Goal: Transaction & Acquisition: Purchase product/service

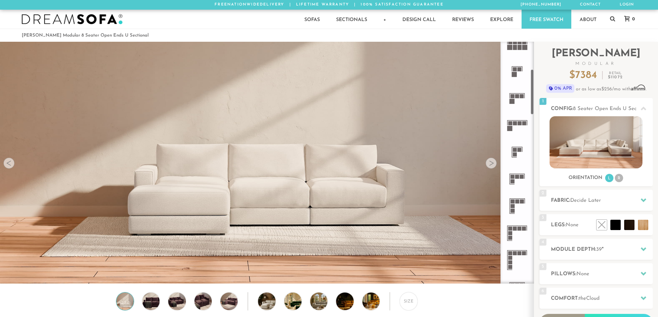
scroll to position [6, 6]
click at [648, 198] on div at bounding box center [643, 200] width 15 height 14
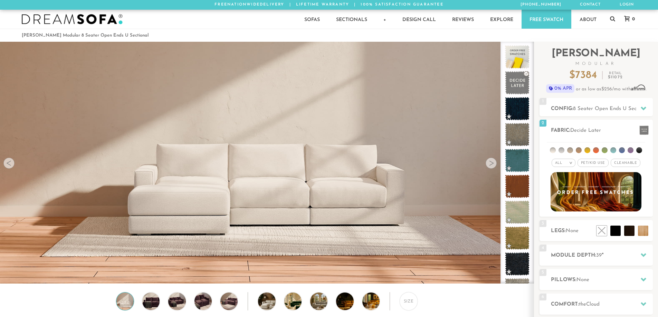
click at [623, 151] on li at bounding box center [622, 150] width 6 height 6
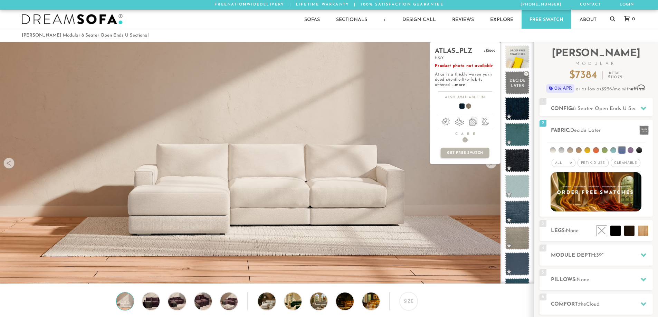
click at [515, 108] on span at bounding box center [517, 108] width 25 height 23
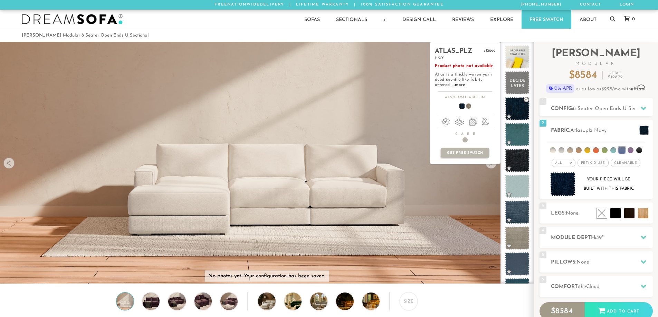
click at [462, 83] on link "more" at bounding box center [460, 85] width 10 height 4
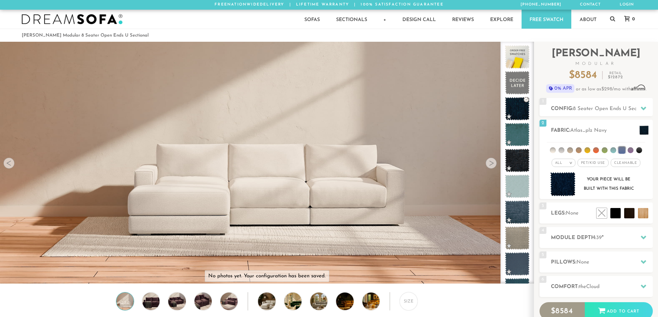
click at [585, 107] on span "8 Seater Open Ends U Sectional" at bounding box center [611, 108] width 77 height 5
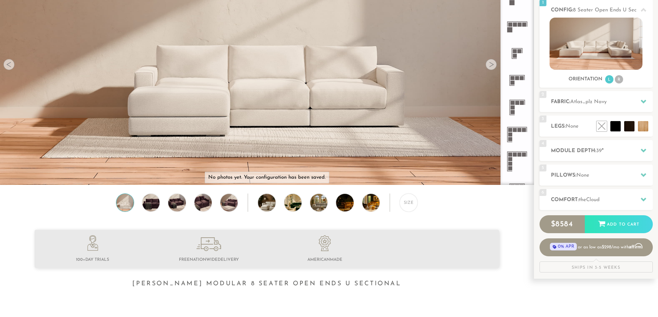
scroll to position [74, 0]
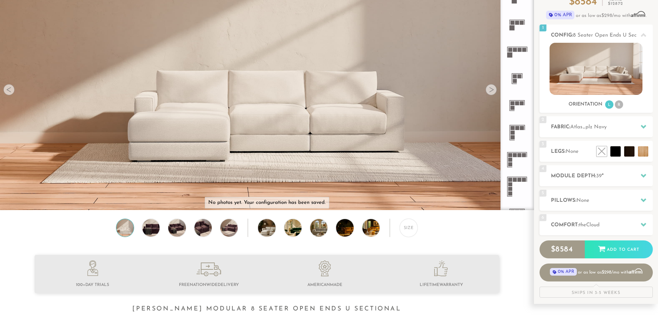
click at [598, 200] on h2 "Pillows: None" at bounding box center [602, 201] width 102 height 8
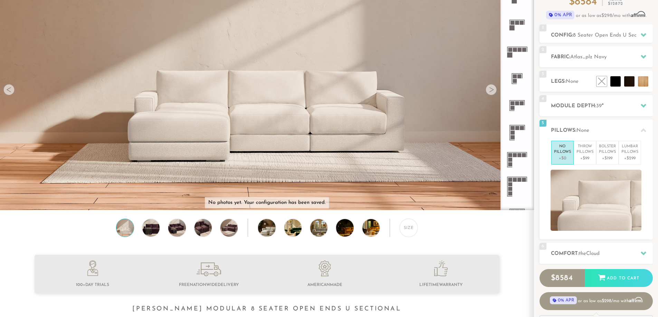
click at [589, 160] on p "+$99" at bounding box center [584, 158] width 17 height 6
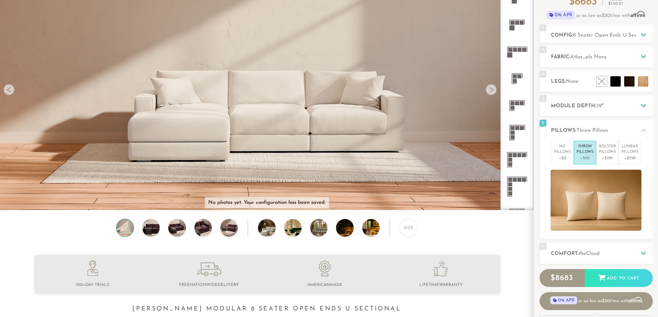
click at [604, 157] on p "+$199" at bounding box center [607, 158] width 17 height 6
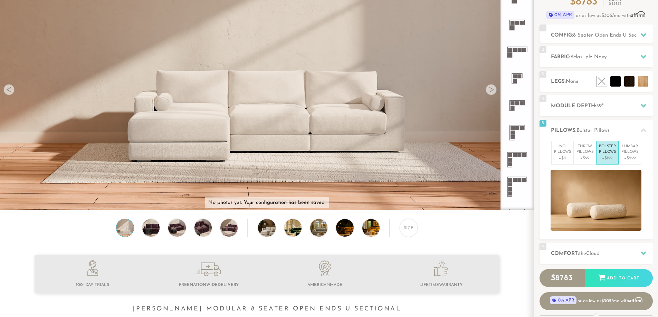
click at [567, 155] on p "No Pillows" at bounding box center [562, 149] width 17 height 11
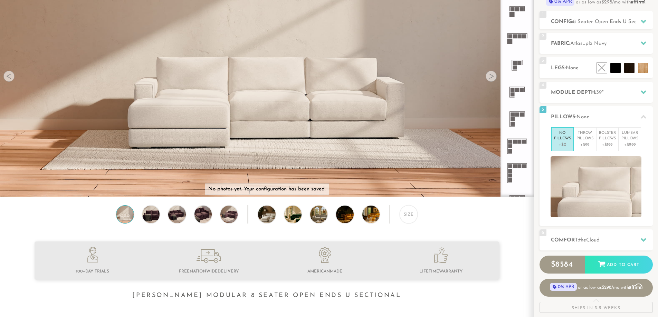
scroll to position [87, 0]
click at [586, 233] on div "6 Comfort: the Cloud soft" at bounding box center [595, 240] width 113 height 21
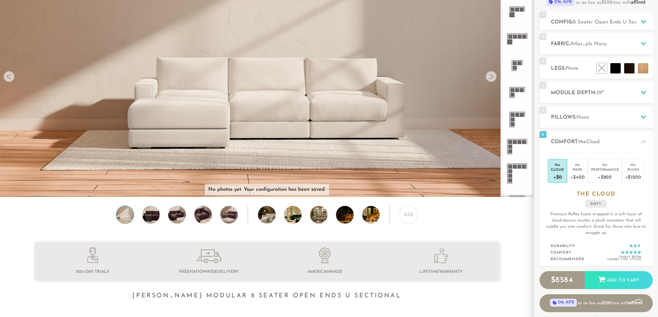
click at [579, 174] on div "+$400" at bounding box center [577, 177] width 14 height 10
click at [558, 175] on div "+$0" at bounding box center [557, 177] width 13 height 10
click at [576, 172] on div "Wave" at bounding box center [577, 169] width 14 height 5
click at [559, 173] on div "+$0" at bounding box center [557, 177] width 13 height 10
click at [572, 170] on div "Wave" at bounding box center [577, 169] width 14 height 5
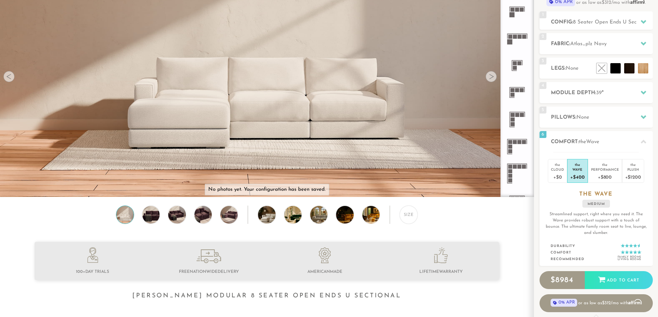
click at [599, 170] on div "Performance" at bounding box center [605, 169] width 28 height 5
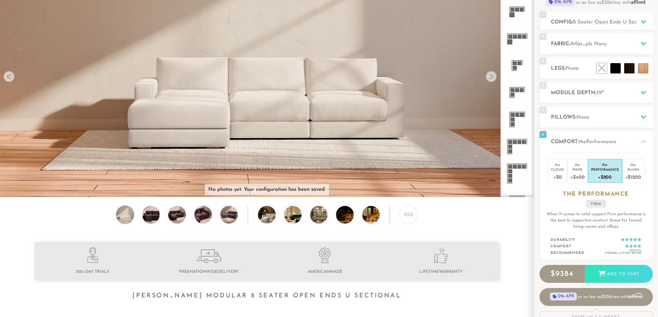
click at [576, 170] on div "Wave" at bounding box center [577, 169] width 14 height 5
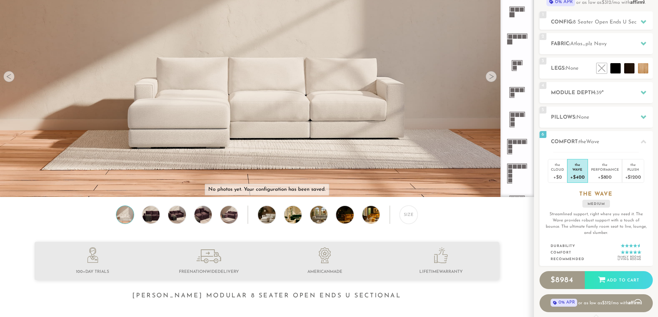
click at [628, 170] on div "Plush" at bounding box center [633, 169] width 16 height 5
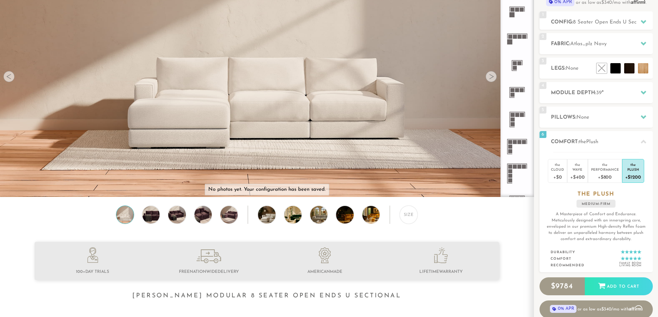
click at [581, 170] on div "Wave" at bounding box center [577, 169] width 14 height 5
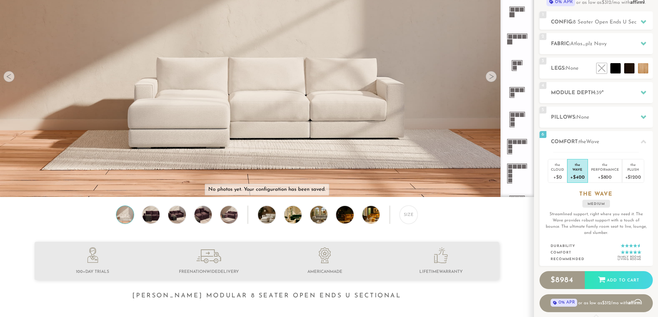
click at [638, 171] on div "Plush" at bounding box center [633, 169] width 16 height 5
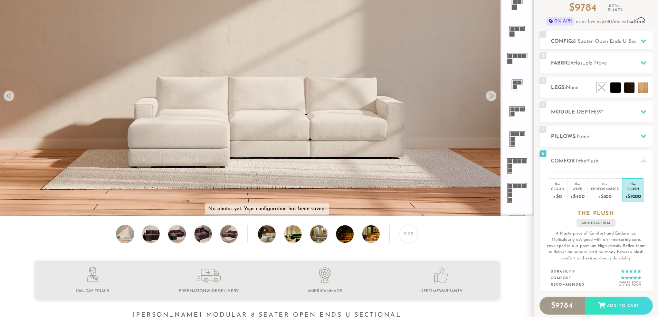
scroll to position [68, 0]
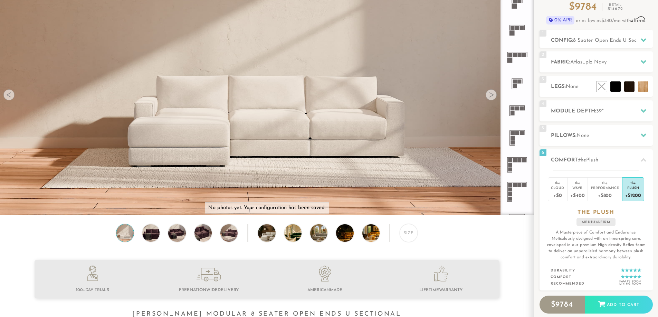
click at [577, 192] on div "+$400" at bounding box center [577, 195] width 14 height 10
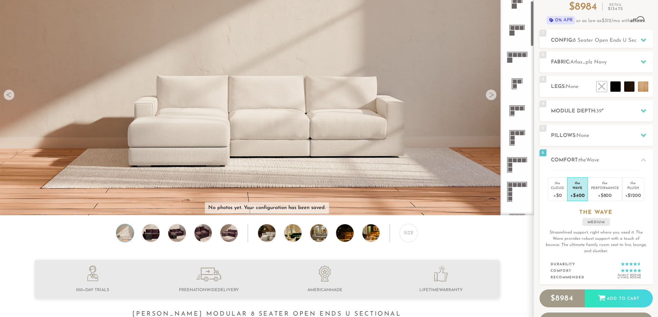
click at [148, 237] on img at bounding box center [151, 232] width 21 height 17
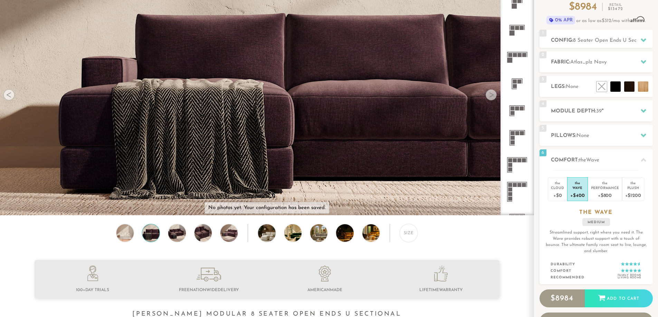
click at [165, 235] on div "Size" at bounding box center [267, 234] width 534 height 21
click at [184, 232] on img at bounding box center [176, 232] width 21 height 17
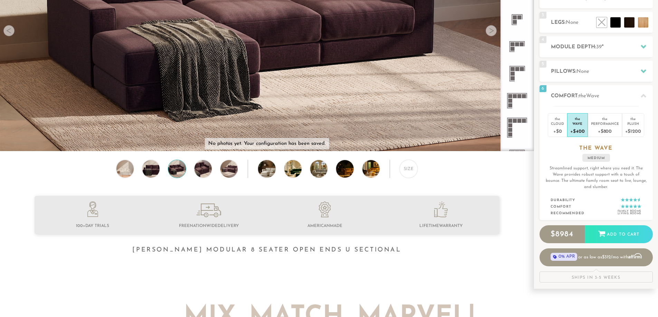
scroll to position [133, 0]
click at [587, 256] on link "0% APR or as low as $312 /mo with Affirm" at bounding box center [595, 257] width 113 height 18
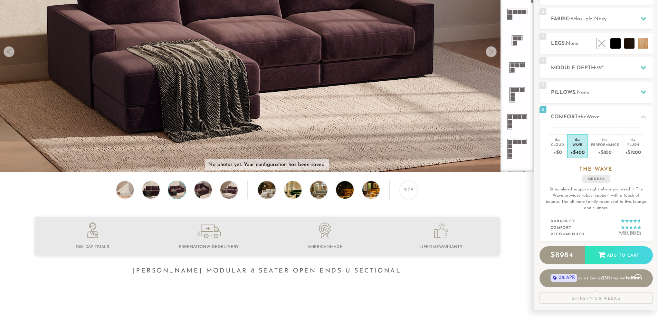
scroll to position [0, 0]
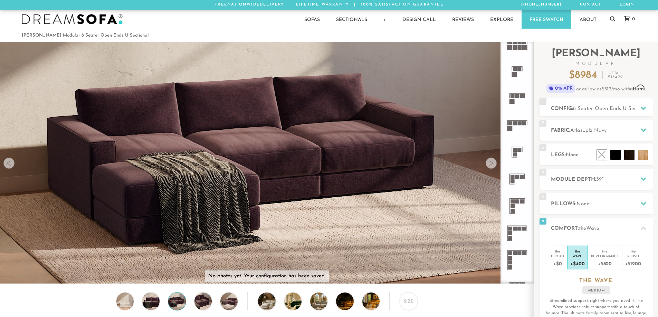
click at [589, 177] on h2 "Module Depth: 39 "" at bounding box center [602, 180] width 102 height 8
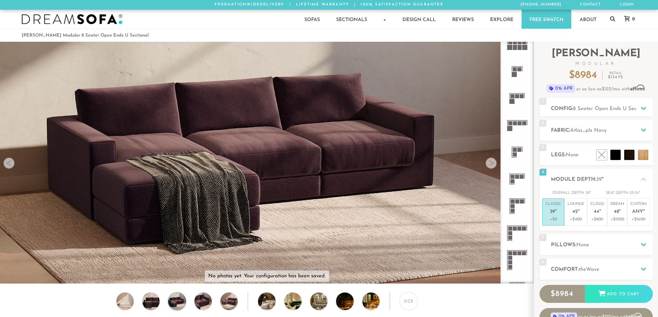
click at [589, 177] on h2 "Module Depth: 39 "" at bounding box center [602, 180] width 102 height 8
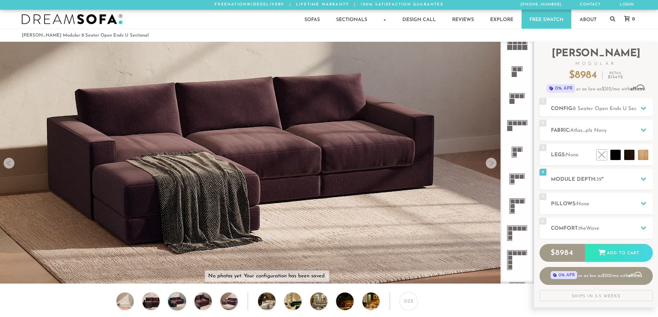
click at [587, 106] on span "8 Seater Open Ends U Sectional" at bounding box center [611, 108] width 77 height 5
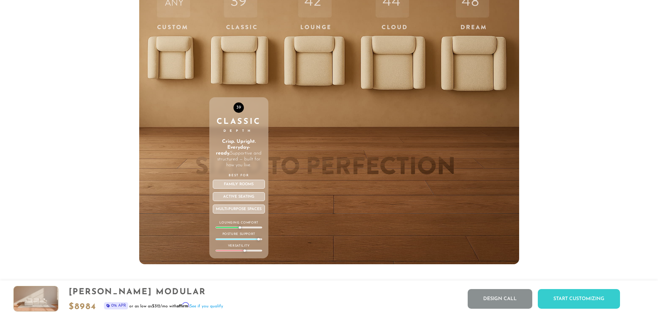
scroll to position [2656, 0]
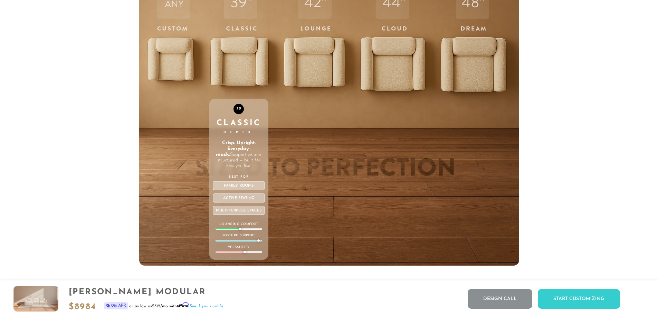
click at [253, 230] on div at bounding box center [238, 229] width 47 height 2
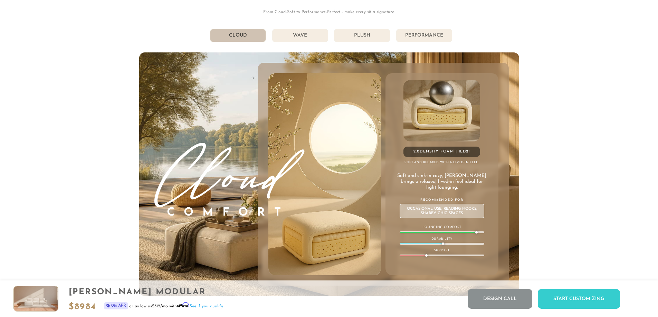
scroll to position [4010, 0]
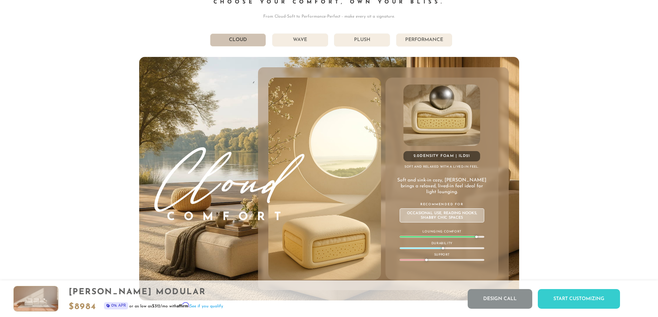
click at [306, 46] on li "Wave" at bounding box center [300, 39] width 56 height 13
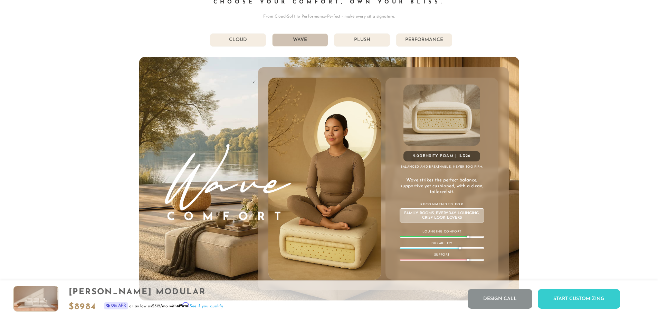
click at [356, 39] on li "Plush" at bounding box center [362, 39] width 56 height 13
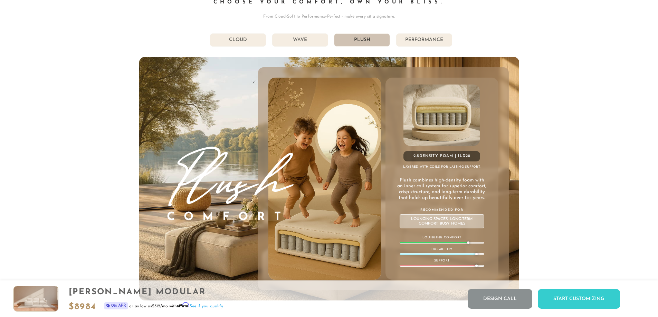
click at [447, 40] on li "Performance" at bounding box center [424, 39] width 56 height 13
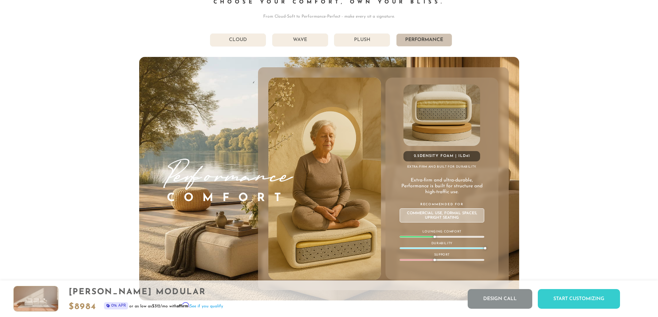
click at [377, 40] on li "Plush" at bounding box center [362, 39] width 56 height 13
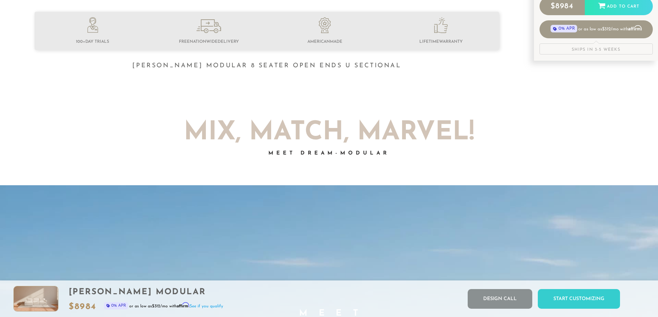
scroll to position [0, 0]
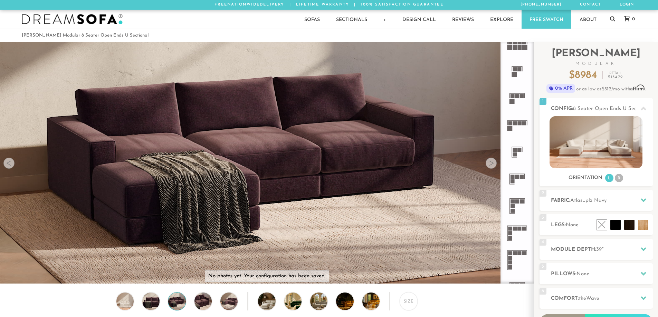
click at [454, 17] on link "Reviews" at bounding box center [463, 19] width 38 height 19
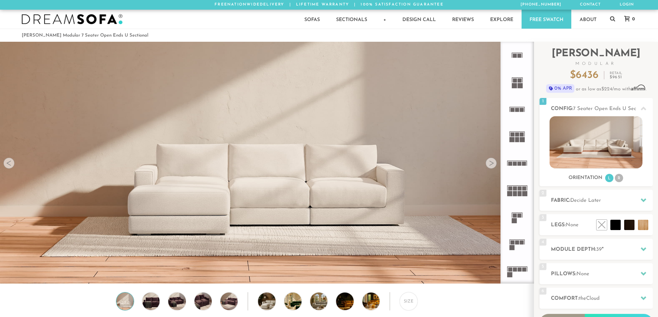
scroll to position [8086, 653]
click at [493, 163] on div at bounding box center [491, 163] width 11 height 11
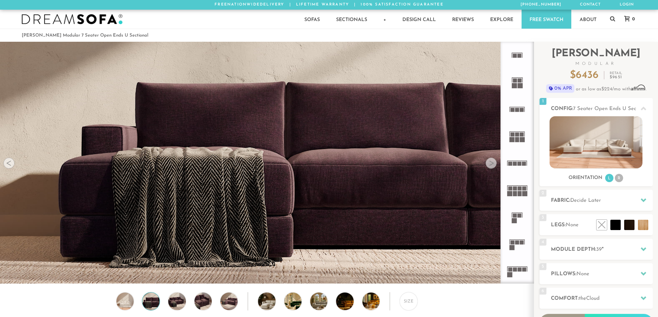
click at [493, 163] on div at bounding box center [491, 163] width 11 height 11
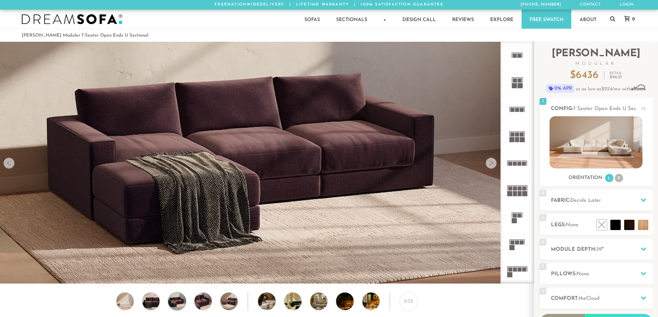
click at [493, 163] on div at bounding box center [491, 163] width 11 height 11
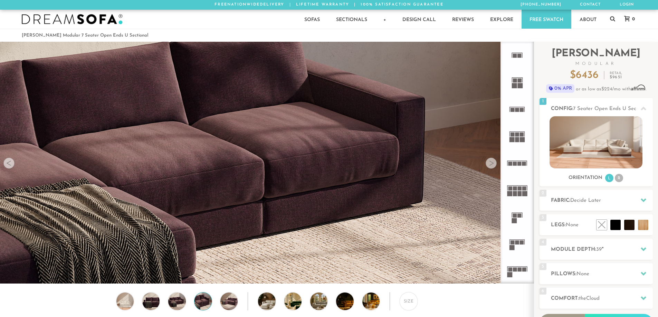
click at [493, 163] on div at bounding box center [491, 163] width 11 height 11
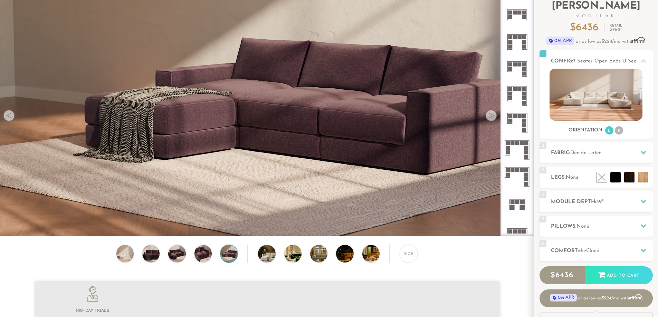
scroll to position [49, 0]
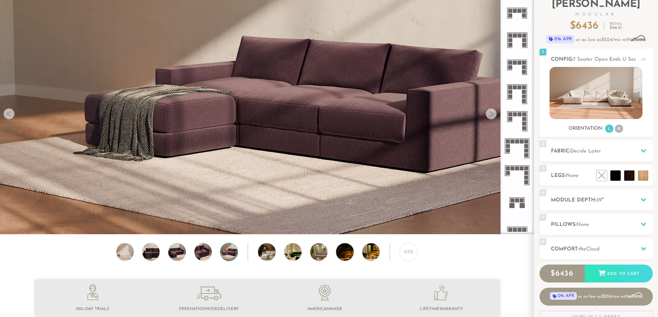
click at [643, 175] on li at bounding box center [643, 176] width 10 height 10
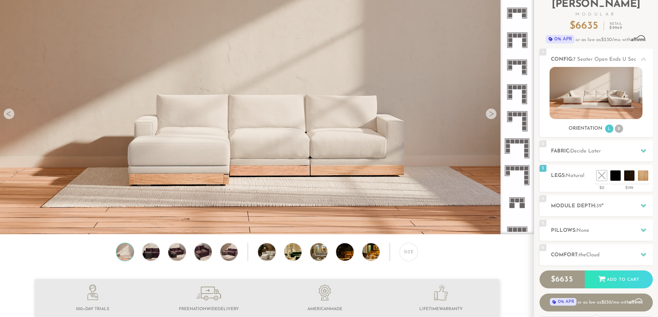
click at [604, 179] on li at bounding box center [601, 176] width 10 height 10
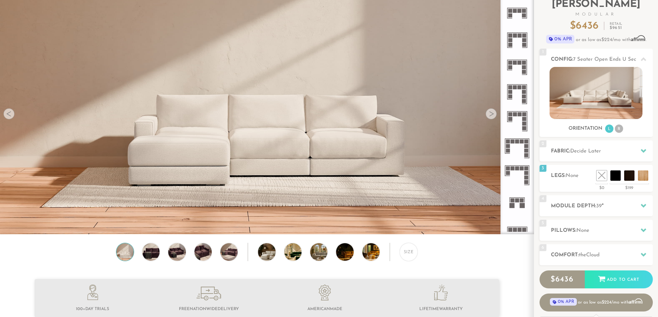
click at [616, 177] on li at bounding box center [615, 176] width 10 height 10
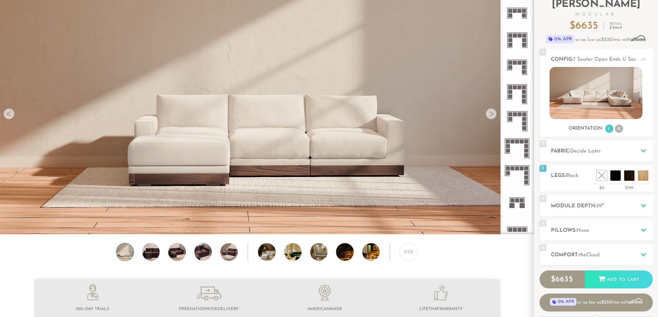
click at [629, 177] on li at bounding box center [629, 176] width 10 height 10
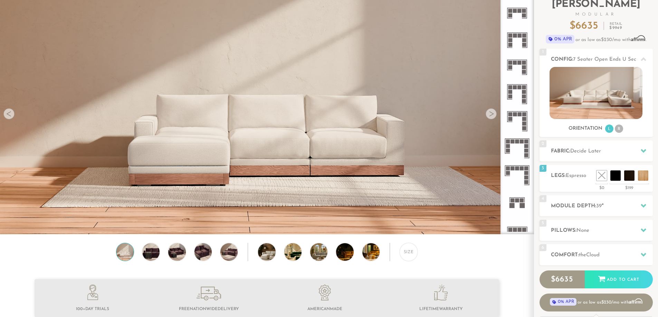
click at [640, 177] on li at bounding box center [643, 176] width 10 height 10
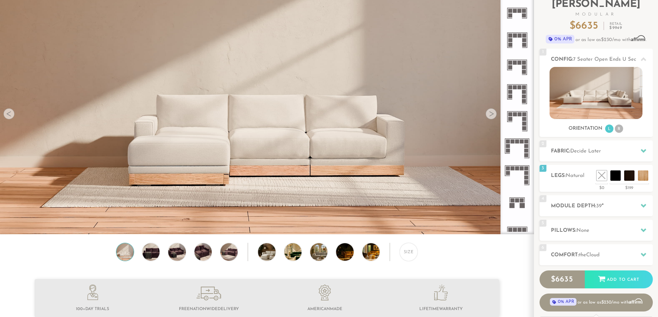
click at [641, 204] on icon at bounding box center [644, 206] width 6 height 6
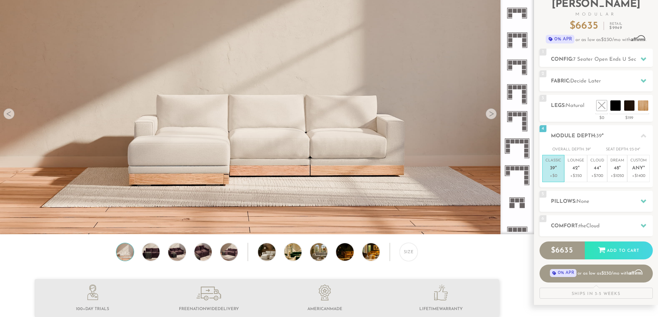
click at [580, 168] on p "Lounge 42 "" at bounding box center [575, 165] width 17 height 15
click at [615, 219] on div "6 Comfort: the Cloud soft" at bounding box center [595, 225] width 113 height 21
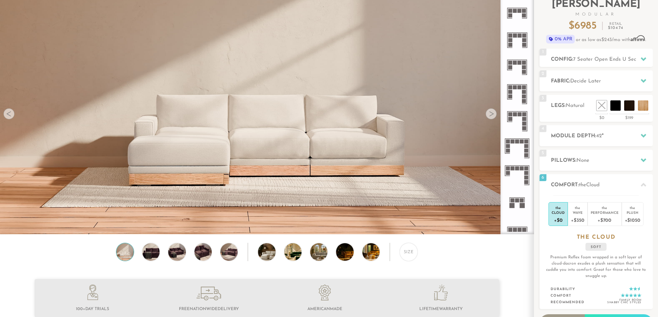
click at [578, 217] on div "+$350" at bounding box center [577, 220] width 13 height 10
click at [630, 211] on div "Plush" at bounding box center [633, 212] width 16 height 5
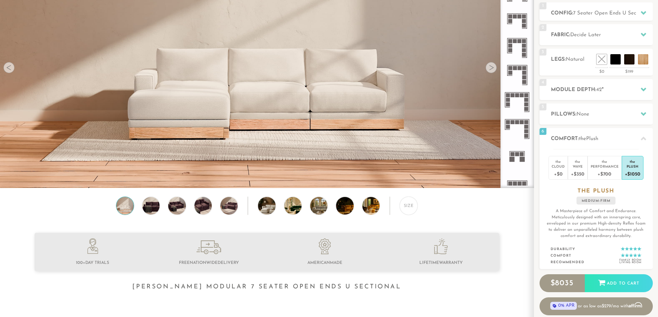
scroll to position [114, 0]
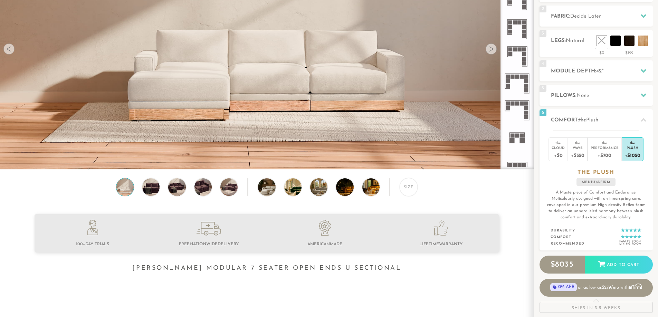
click at [577, 150] on div "+$350" at bounding box center [577, 155] width 13 height 10
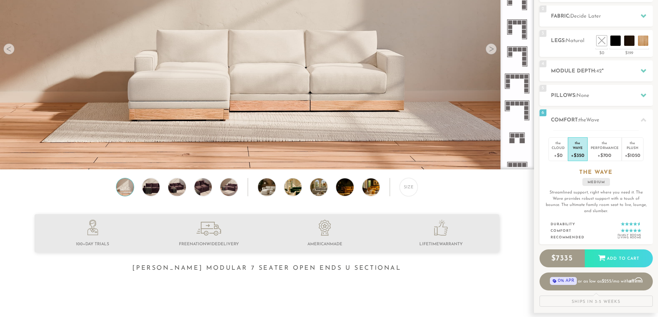
click at [600, 150] on div "Performance" at bounding box center [604, 147] width 28 height 5
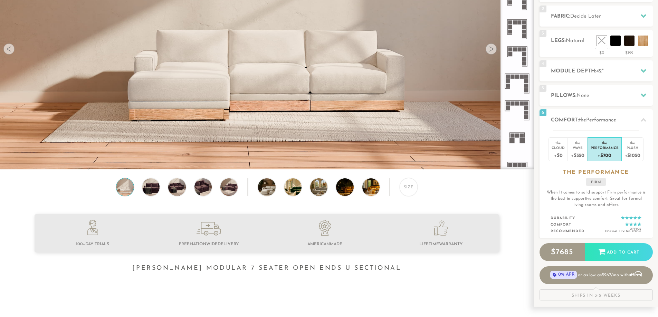
click at [632, 146] on div "Plush" at bounding box center [633, 147] width 16 height 5
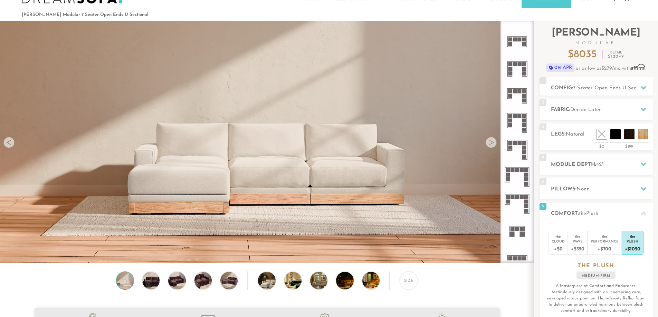
scroll to position [0, 0]
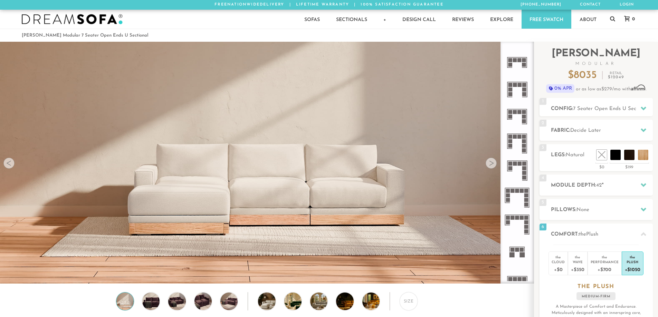
click at [631, 130] on h2 "Fabric: Decide Later" at bounding box center [602, 131] width 102 height 8
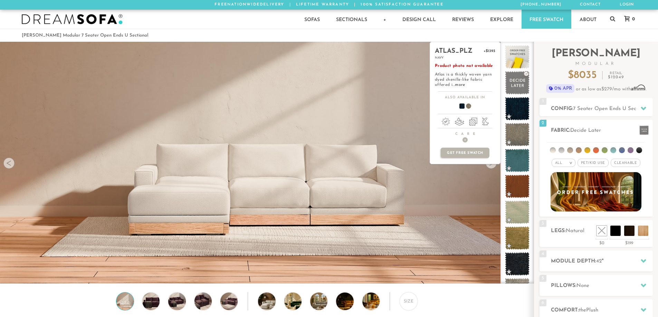
click at [517, 112] on span at bounding box center [517, 108] width 25 height 23
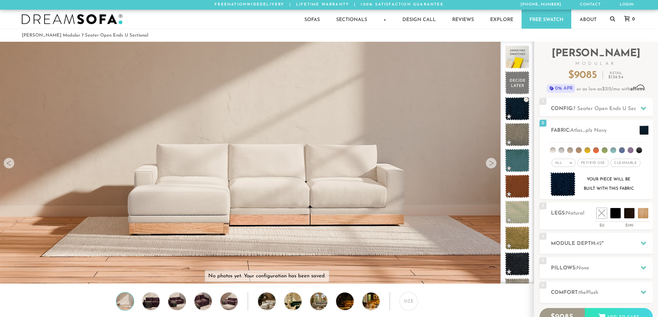
click at [643, 105] on div at bounding box center [643, 109] width 15 height 14
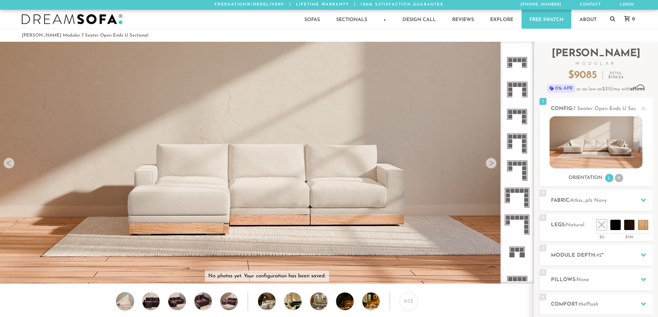
click at [642, 257] on icon at bounding box center [644, 255] width 6 height 6
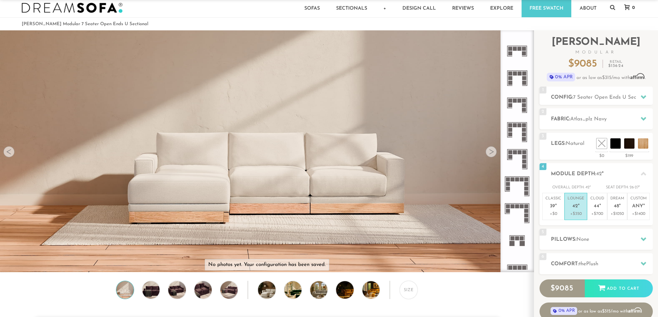
scroll to position [10, 0]
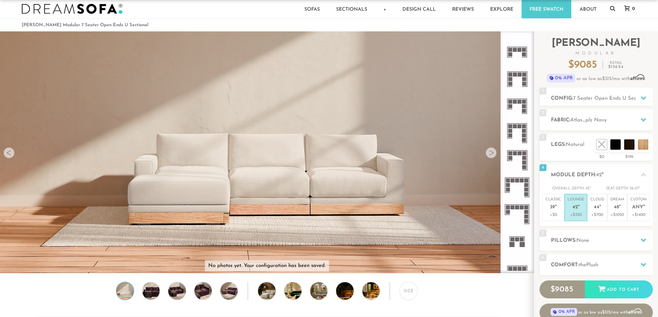
click at [554, 52] on span "Modular" at bounding box center [595, 53] width 113 height 4
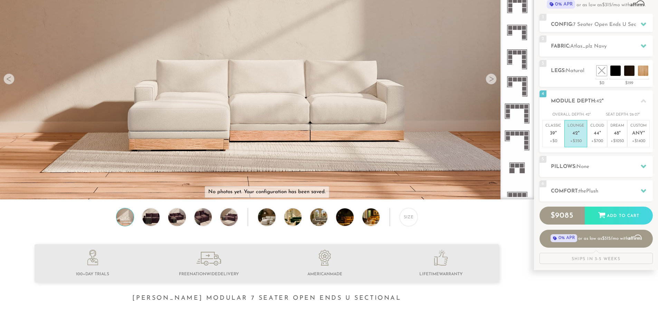
scroll to position [90, 0]
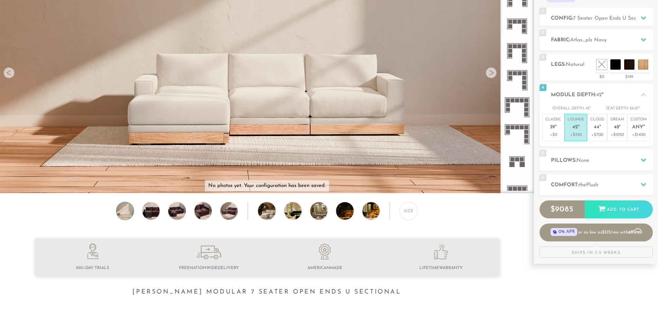
click at [416, 218] on div "Size" at bounding box center [409, 211] width 18 height 18
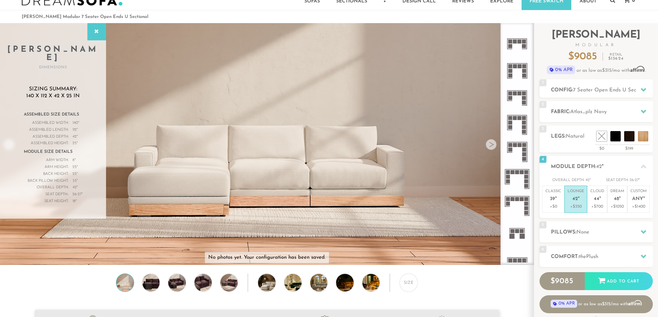
scroll to position [16, 0]
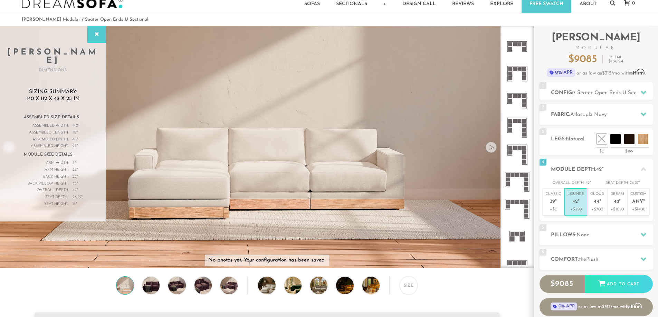
click at [265, 290] on img at bounding box center [273, 285] width 31 height 17
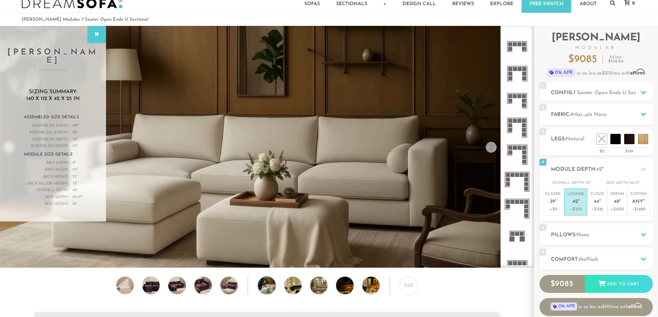
click at [287, 290] on img at bounding box center [299, 285] width 31 height 17
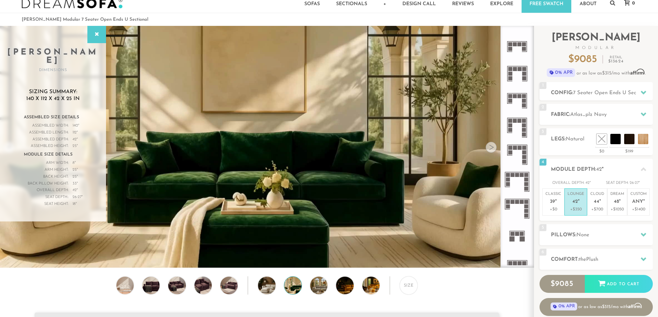
click at [317, 287] on img at bounding box center [325, 285] width 31 height 17
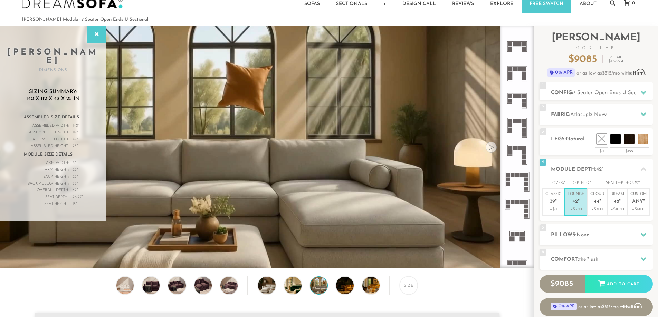
click at [346, 288] on img at bounding box center [351, 285] width 31 height 17
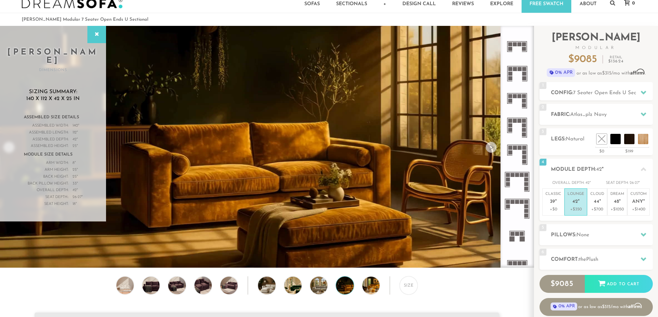
click at [369, 289] on img at bounding box center [377, 285] width 31 height 17
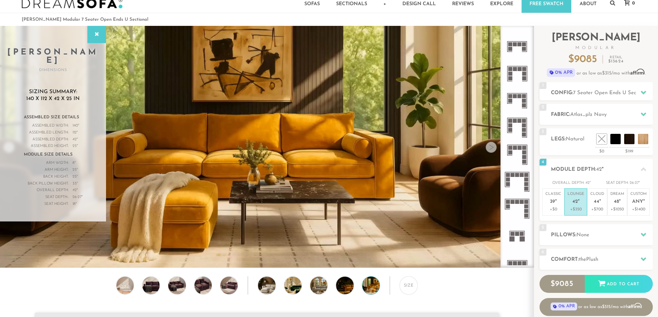
click at [643, 115] on icon at bounding box center [644, 115] width 6 height 4
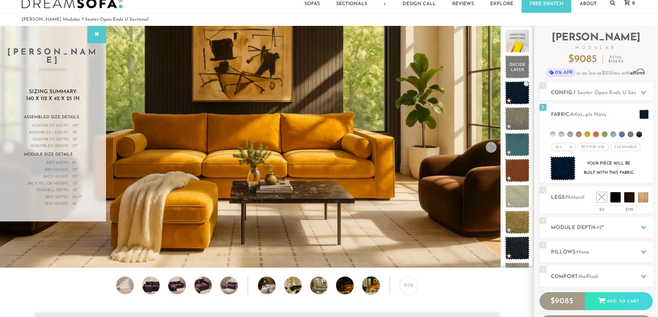
click at [516, 72] on span at bounding box center [517, 66] width 25 height 23
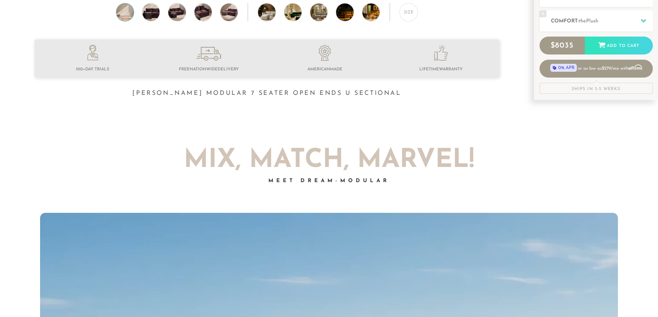
scroll to position [0, 0]
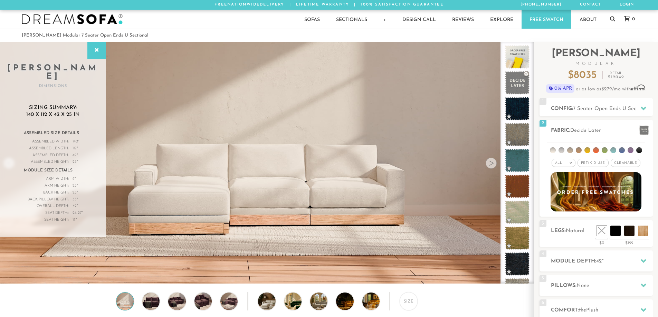
click at [646, 108] on div at bounding box center [643, 109] width 15 height 14
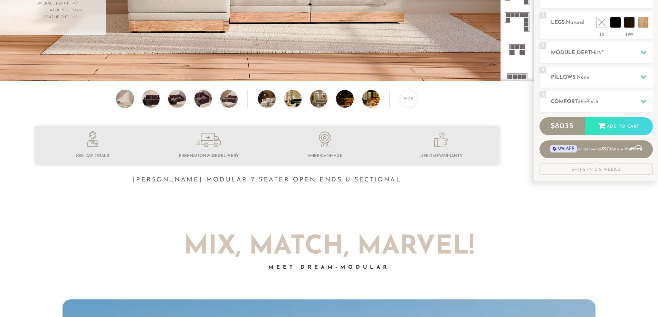
scroll to position [202, 0]
click at [594, 106] on h2 "Comfort: the Plush" at bounding box center [602, 102] width 102 height 8
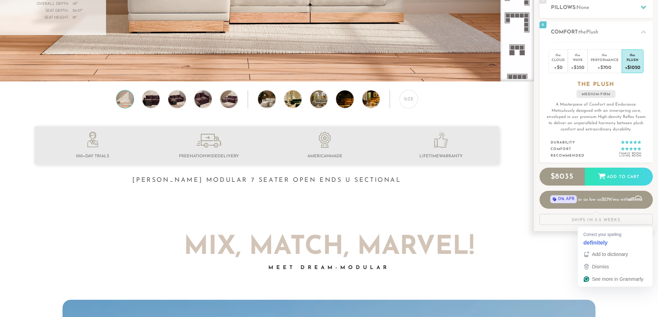
click at [601, 244] on strong "definitely" at bounding box center [595, 243] width 24 height 8
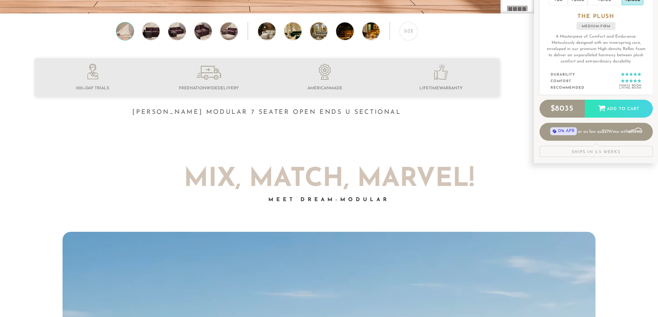
scroll to position [273, 0]
